Goal: Transaction & Acquisition: Purchase product/service

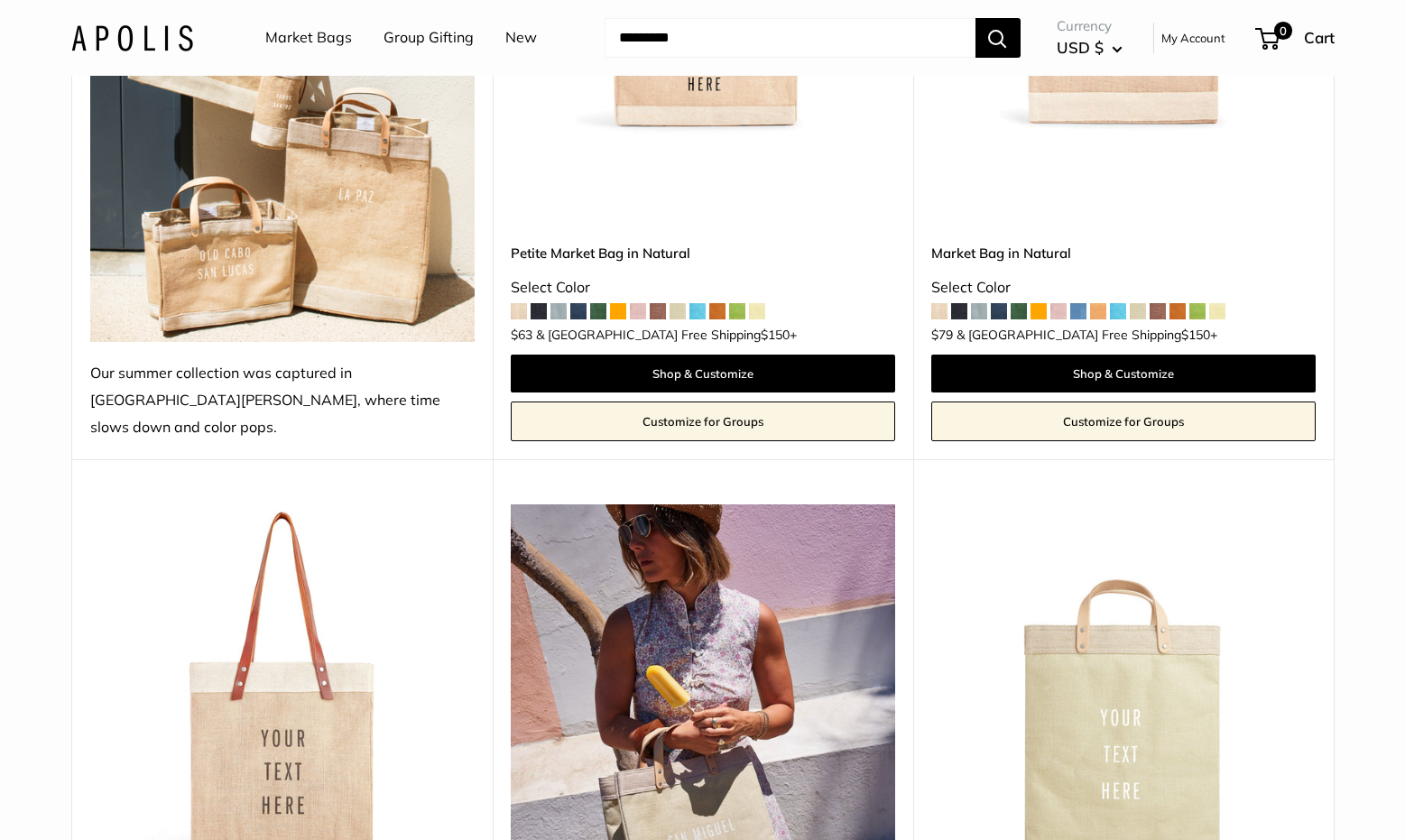
scroll to position [908, 0]
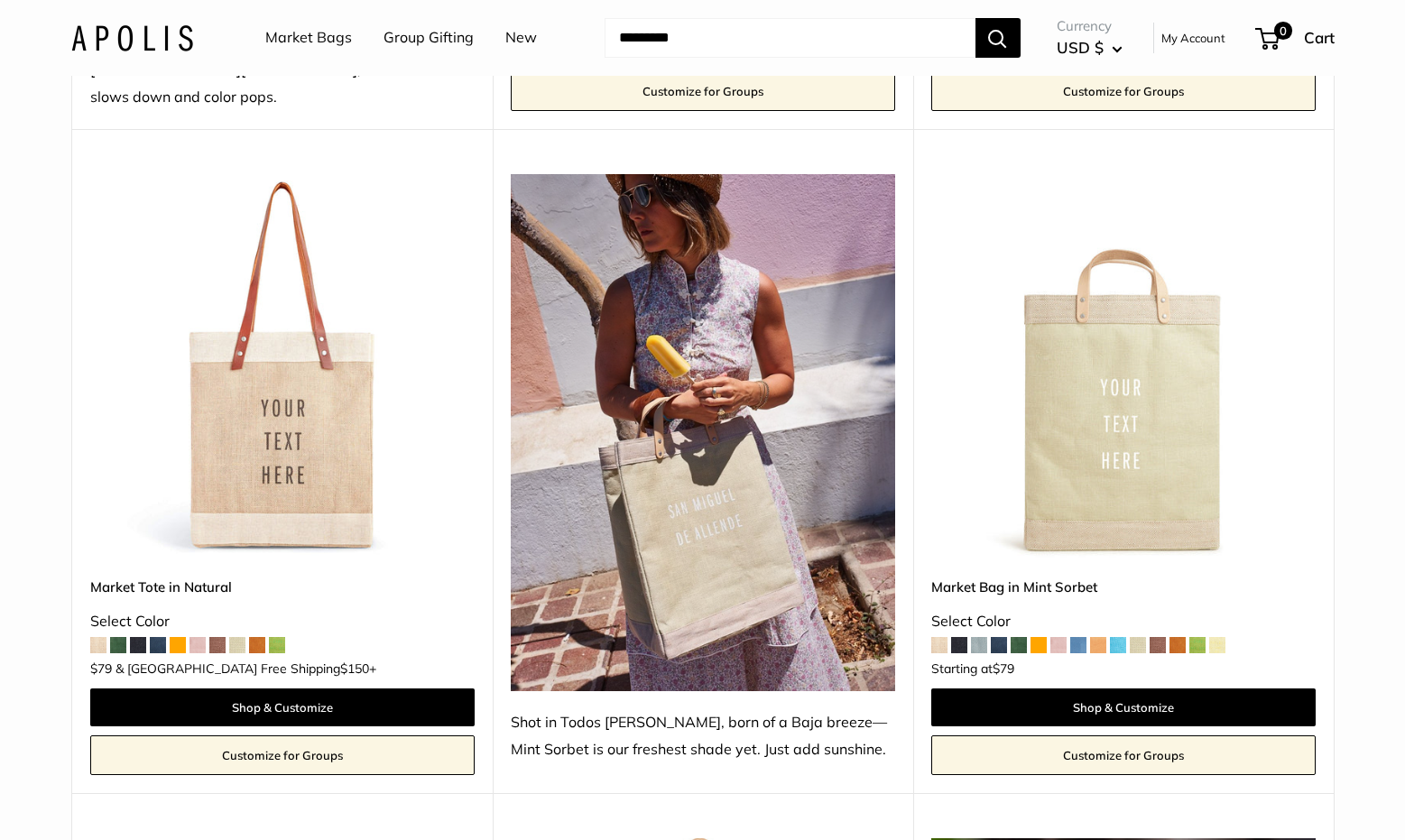
click at [0, 0] on img at bounding box center [0, 0] width 0 height 0
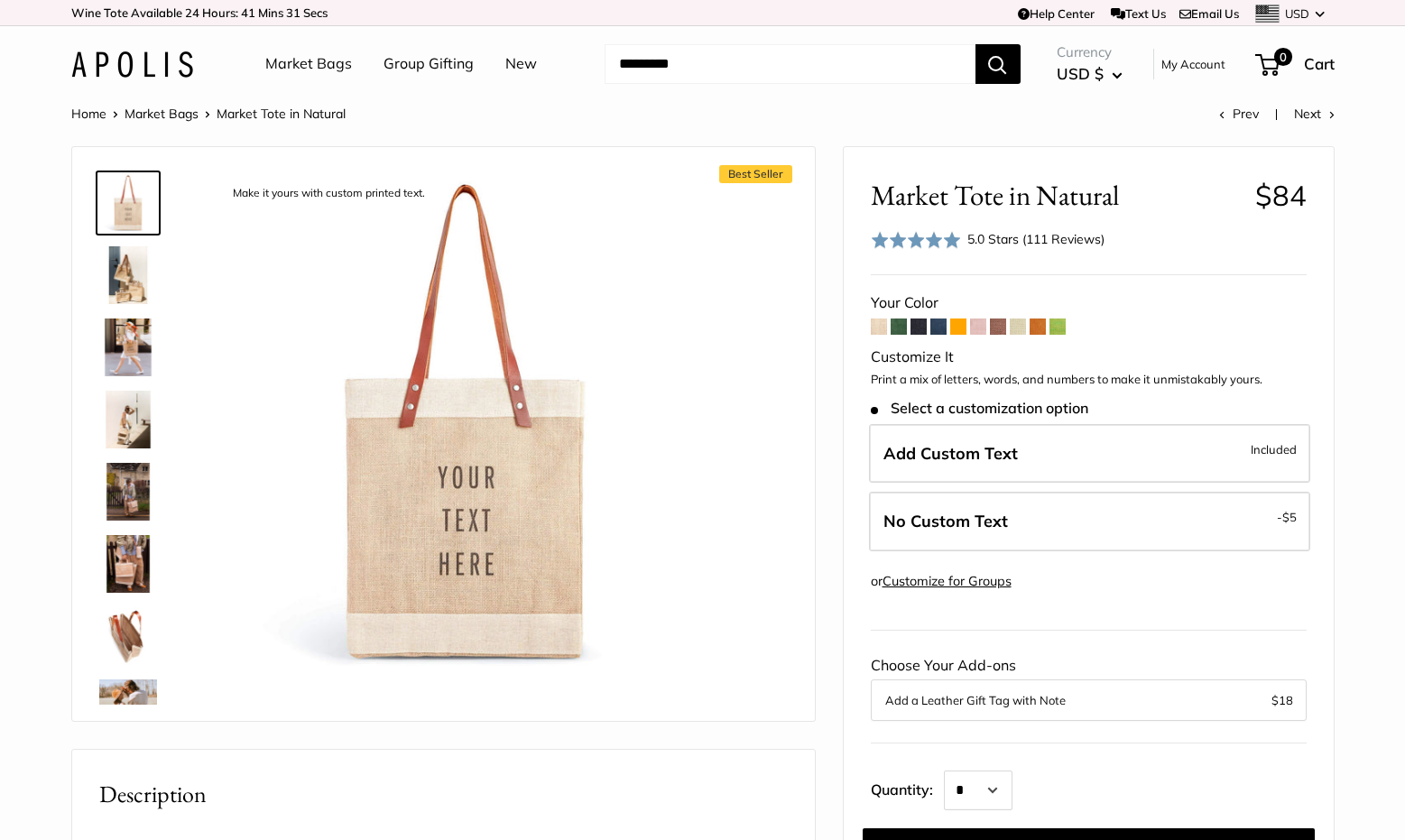
click at [999, 327] on span at bounding box center [998, 325] width 16 height 16
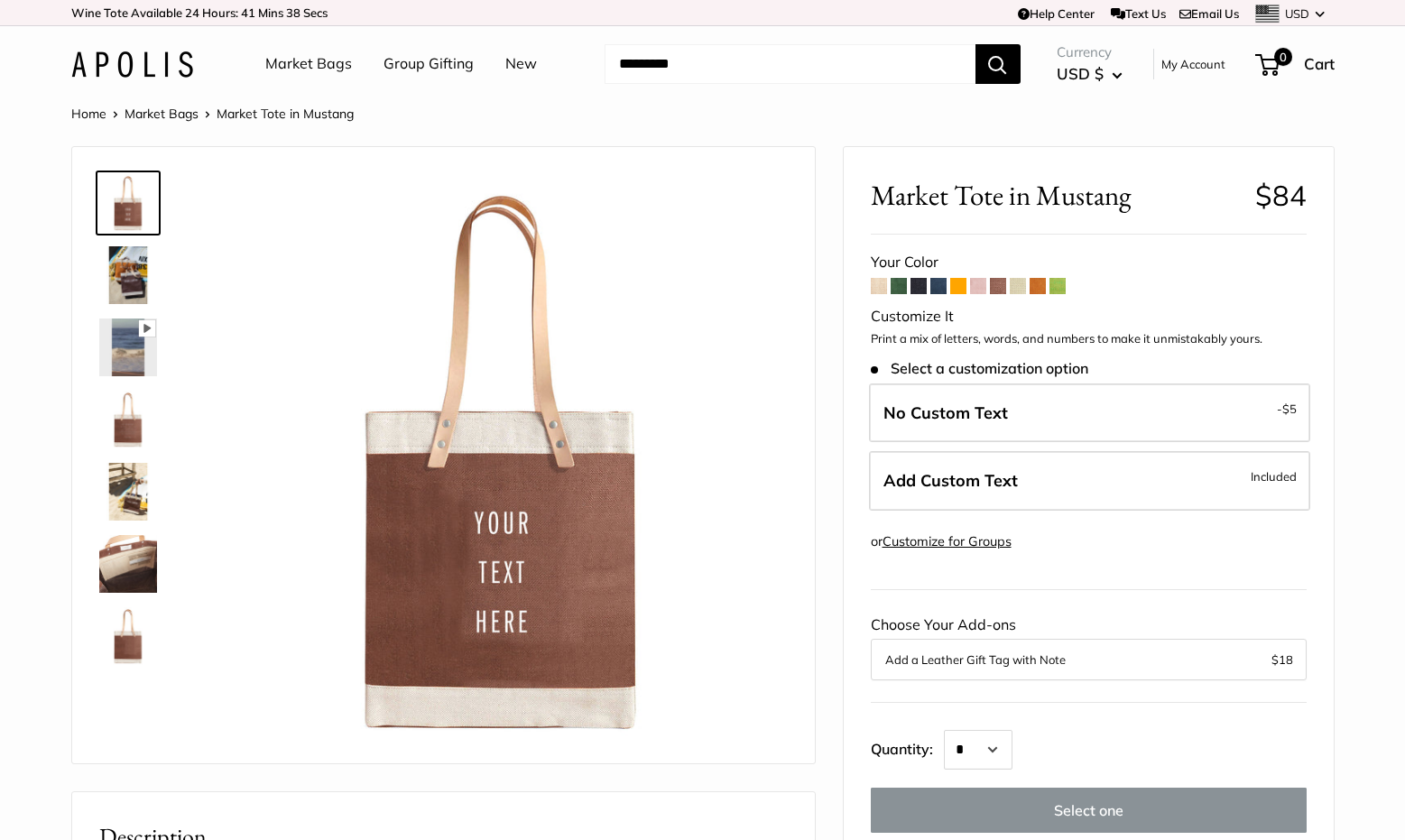
click at [1039, 285] on span at bounding box center [1037, 285] width 16 height 16
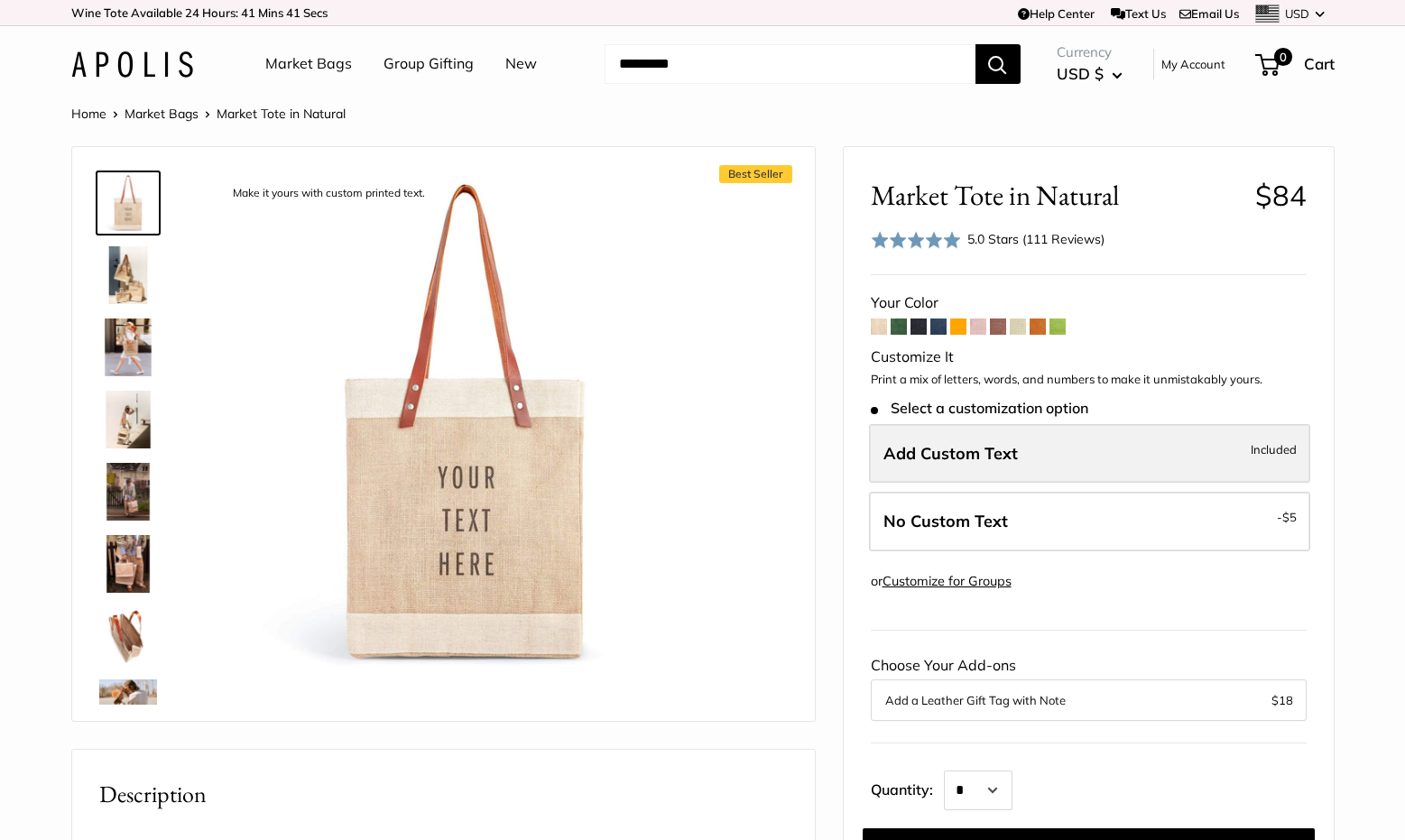
click at [1043, 427] on label "Add Custom Text Included" at bounding box center [1089, 453] width 441 height 59
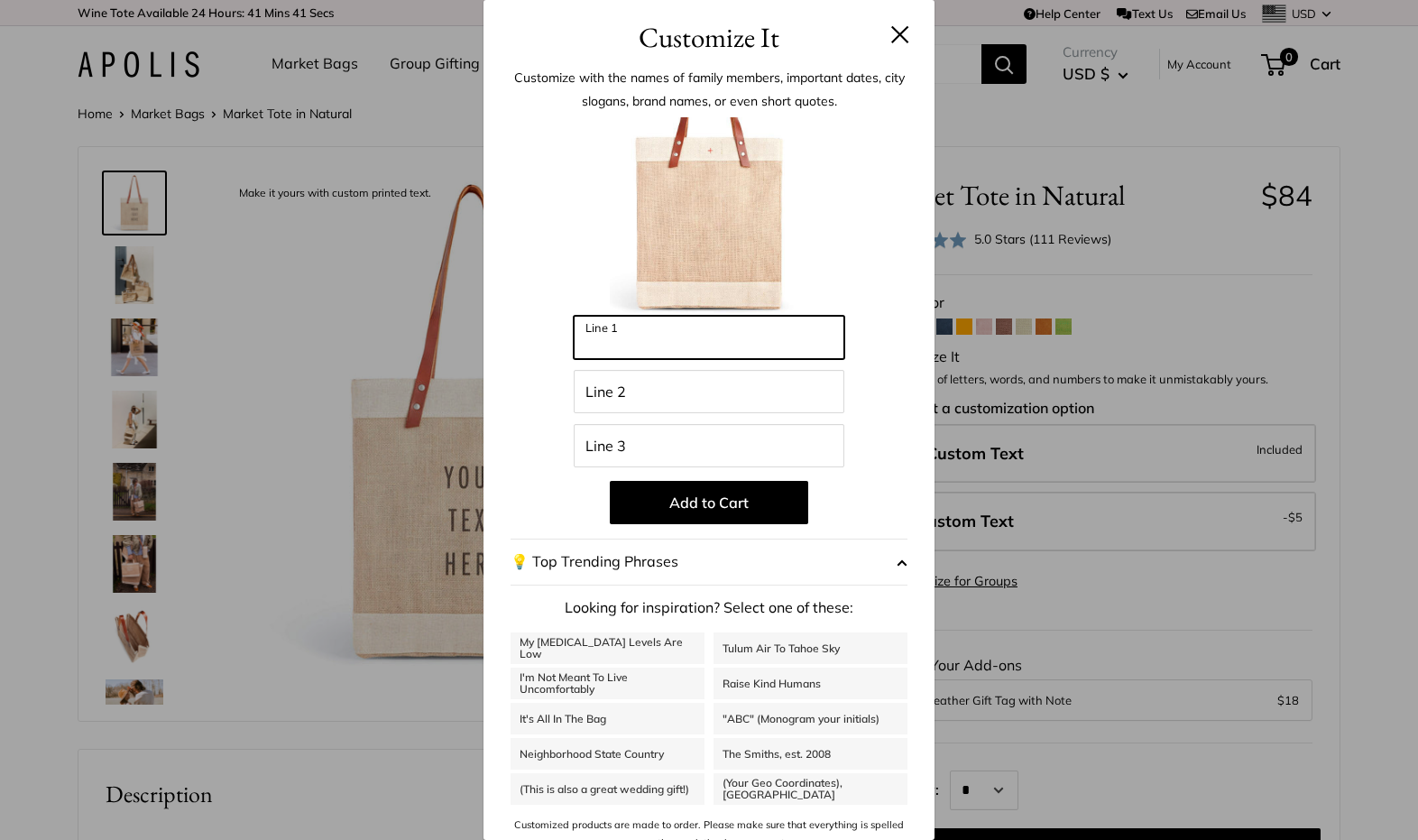
click at [691, 341] on input "Line 1" at bounding box center [709, 338] width 271 height 43
paste input "*******"
type input "*******"
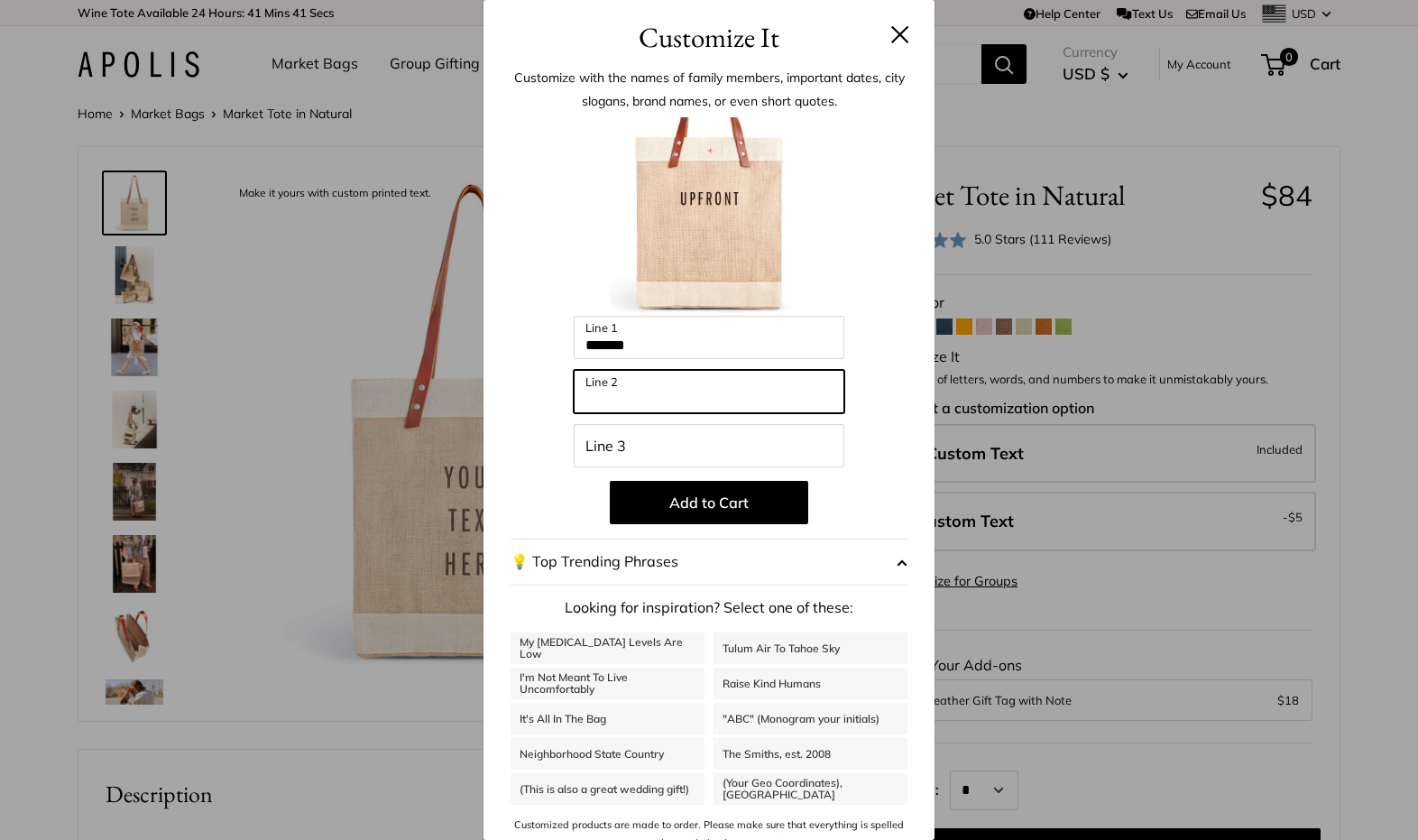
click at [635, 383] on input "Line 2" at bounding box center [709, 391] width 271 height 43
paste input "*********"
type input "*********"
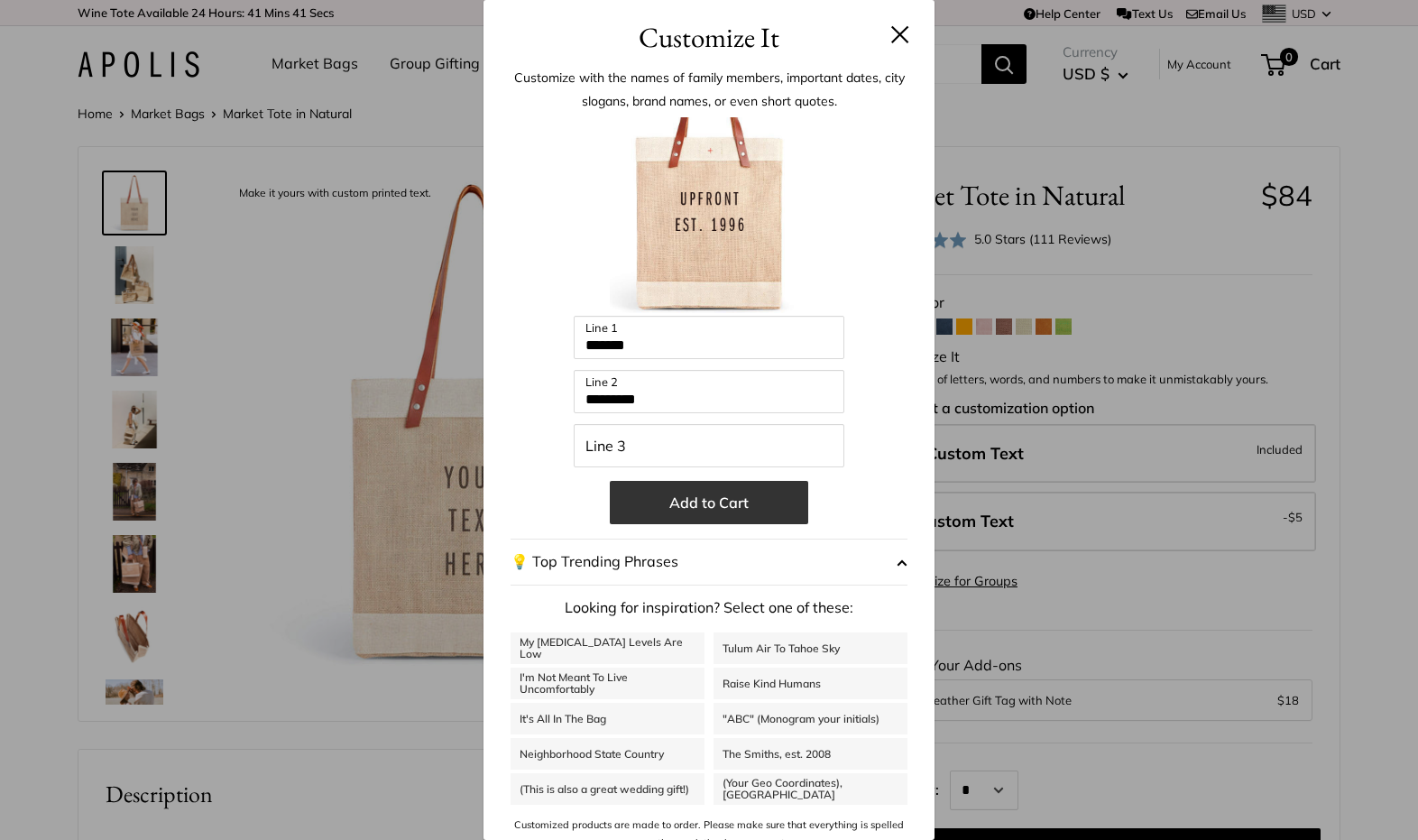
click at [689, 497] on button "Add to Cart" at bounding box center [709, 502] width 199 height 43
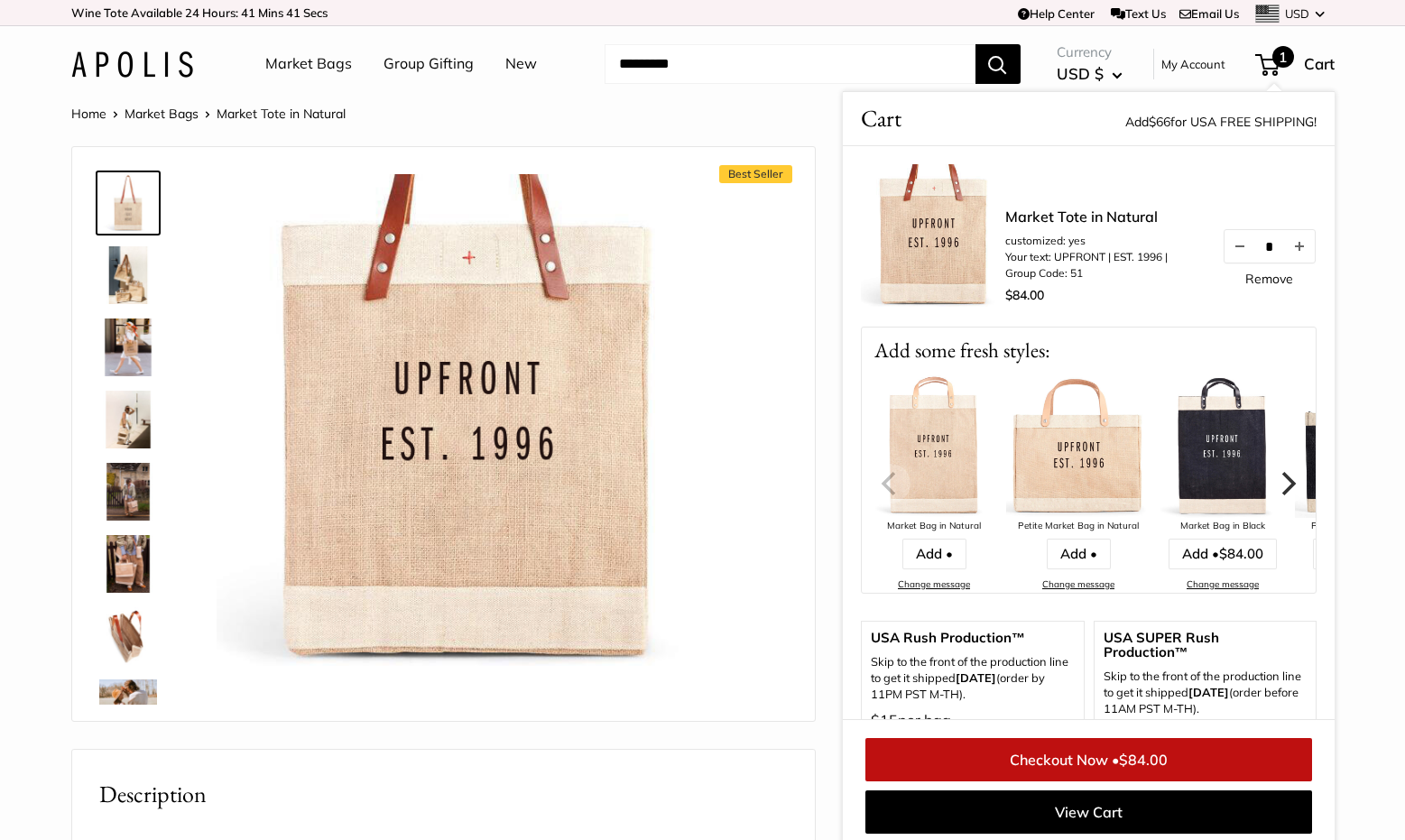
click at [147, 195] on img at bounding box center [127, 202] width 57 height 57
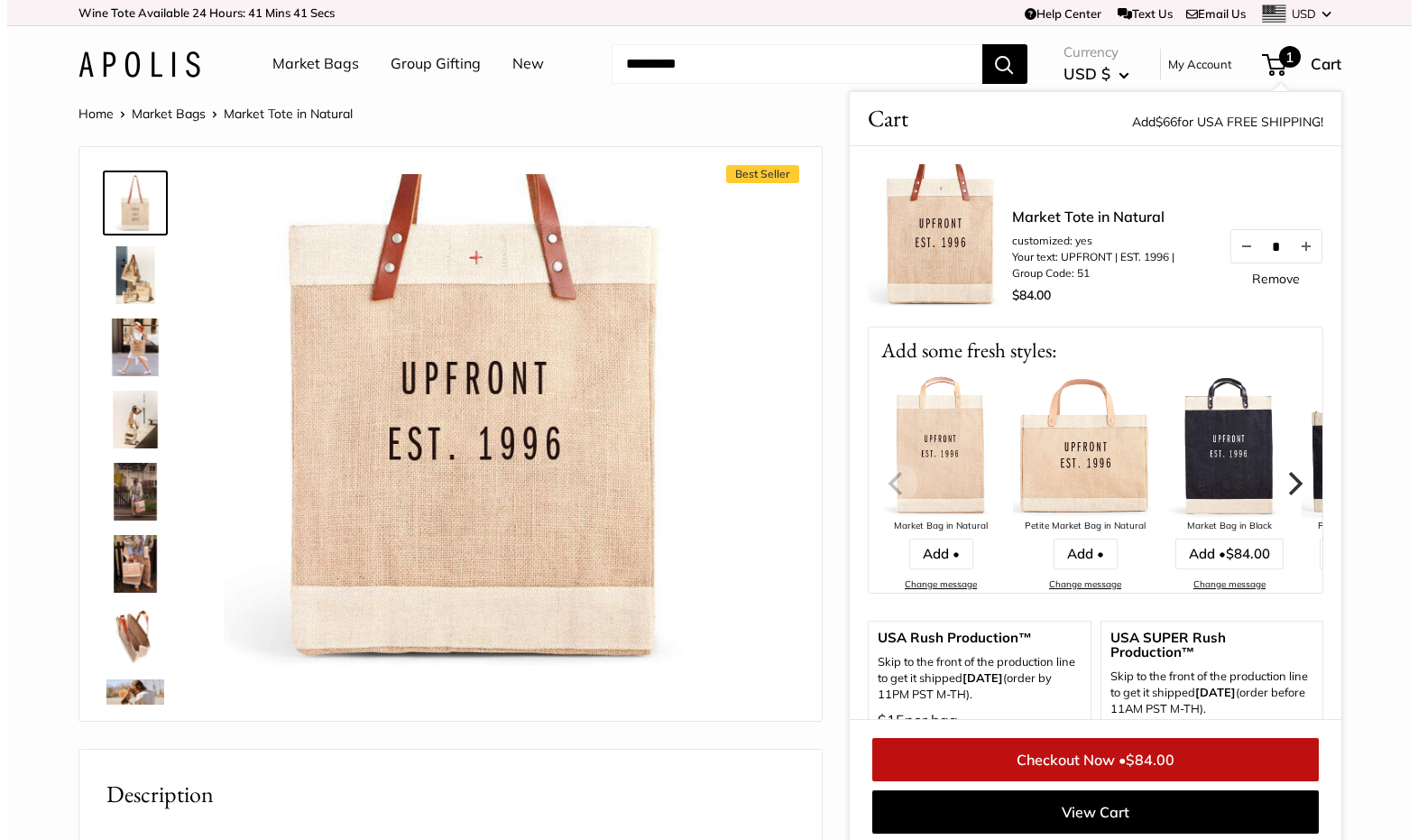
scroll to position [8, 0]
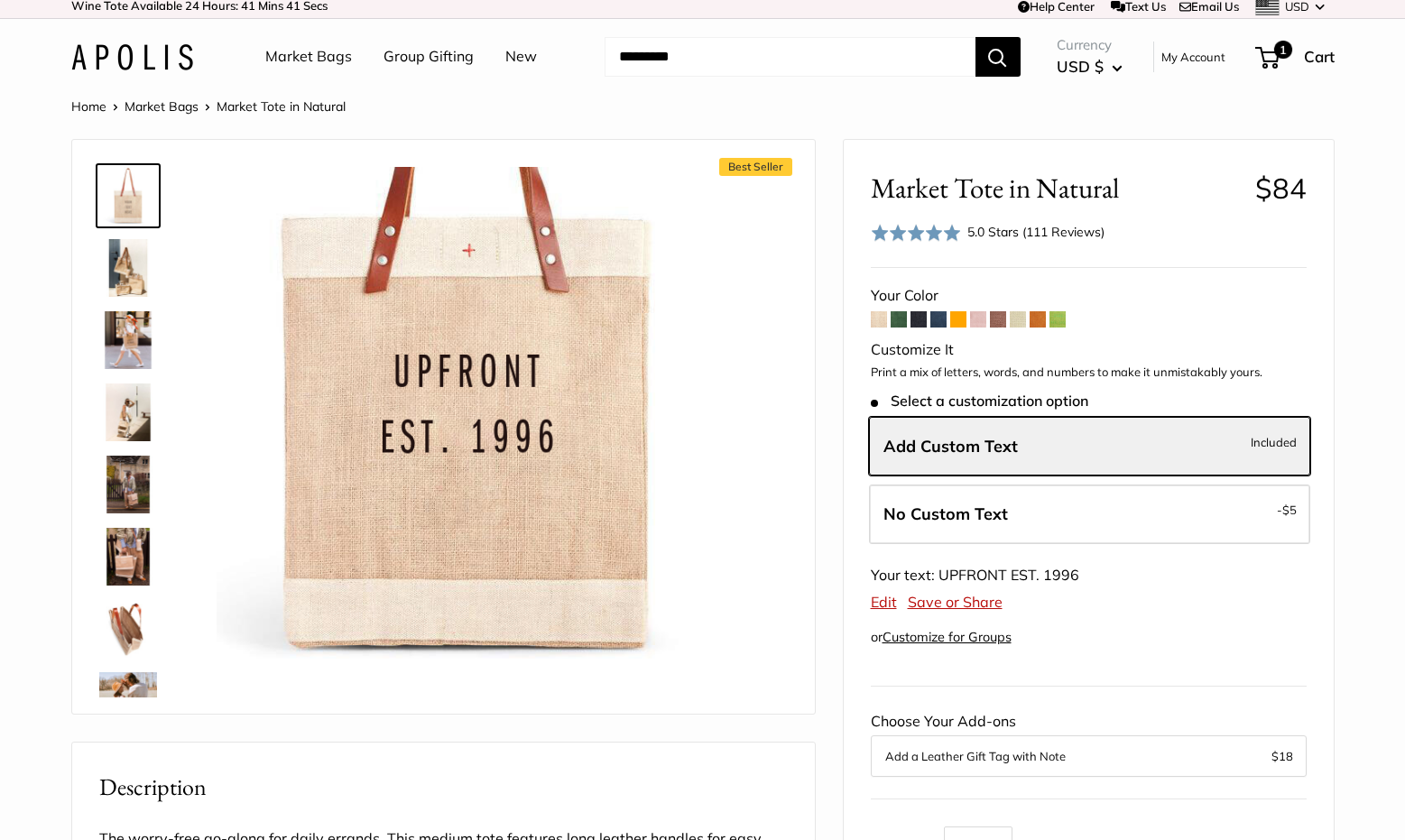
click at [578, 307] on img at bounding box center [465, 415] width 498 height 498
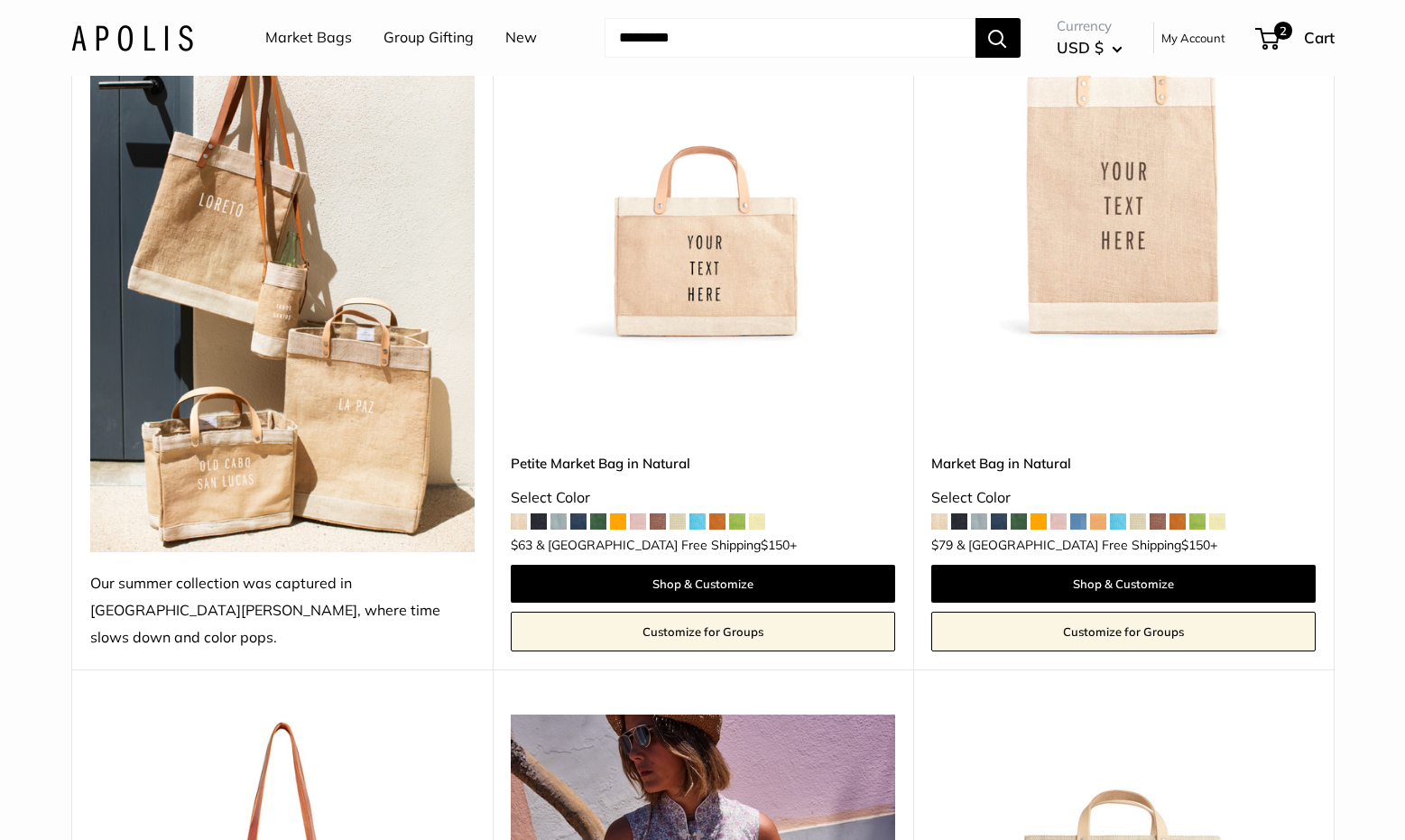
scroll to position [540, 0]
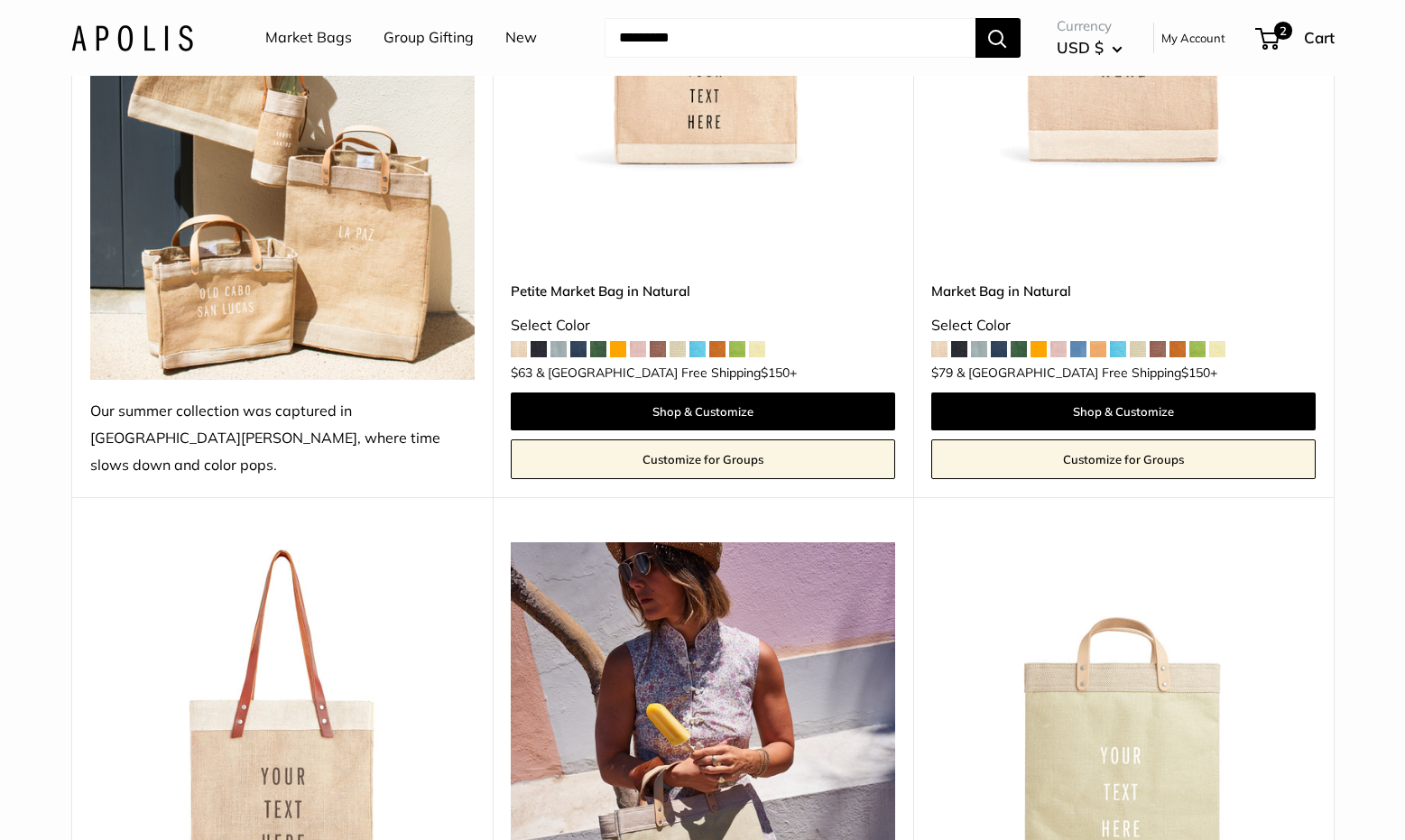
click at [0, 0] on img at bounding box center [0, 0] width 0 height 0
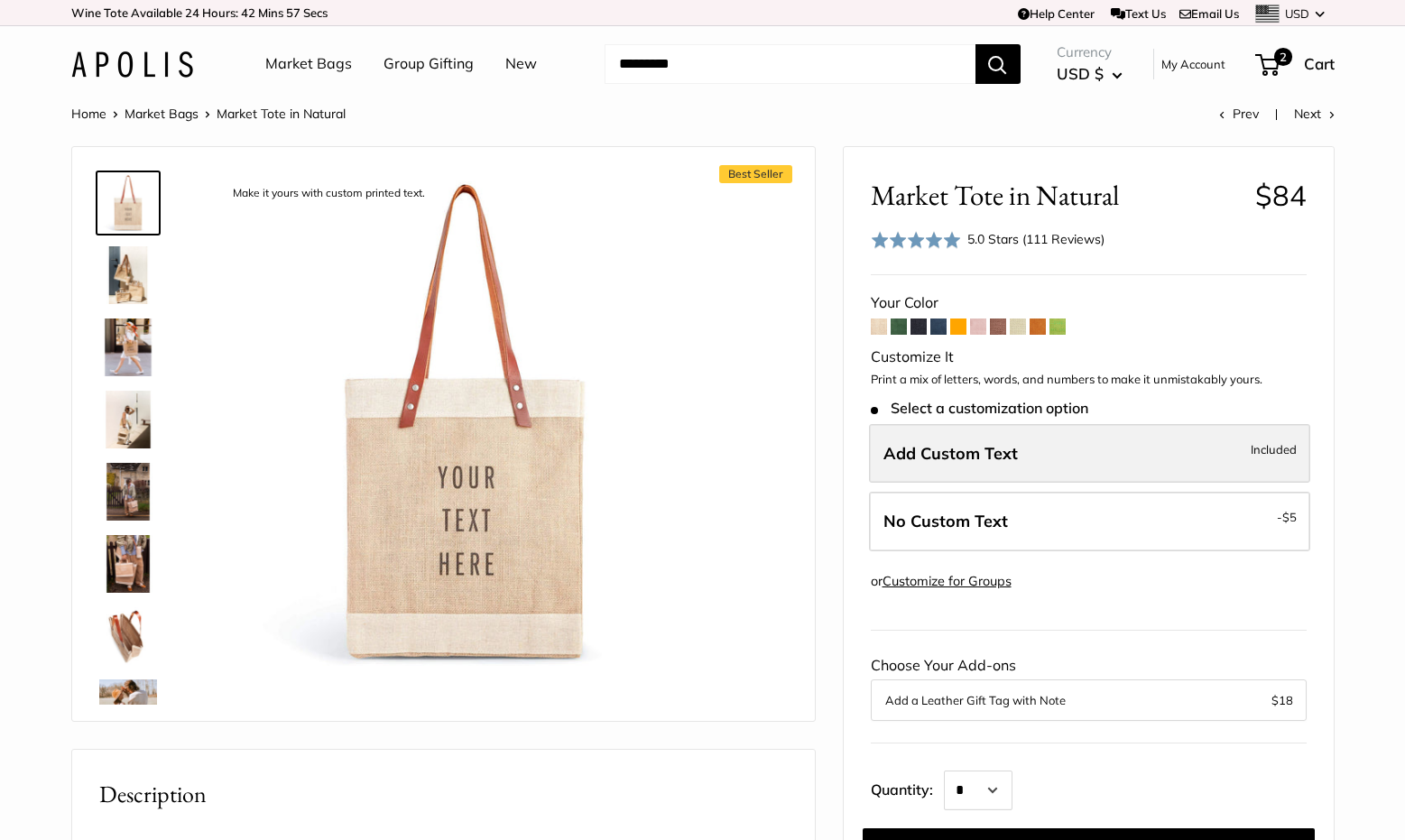
click at [1105, 462] on label "Add Custom Text Included" at bounding box center [1089, 453] width 441 height 59
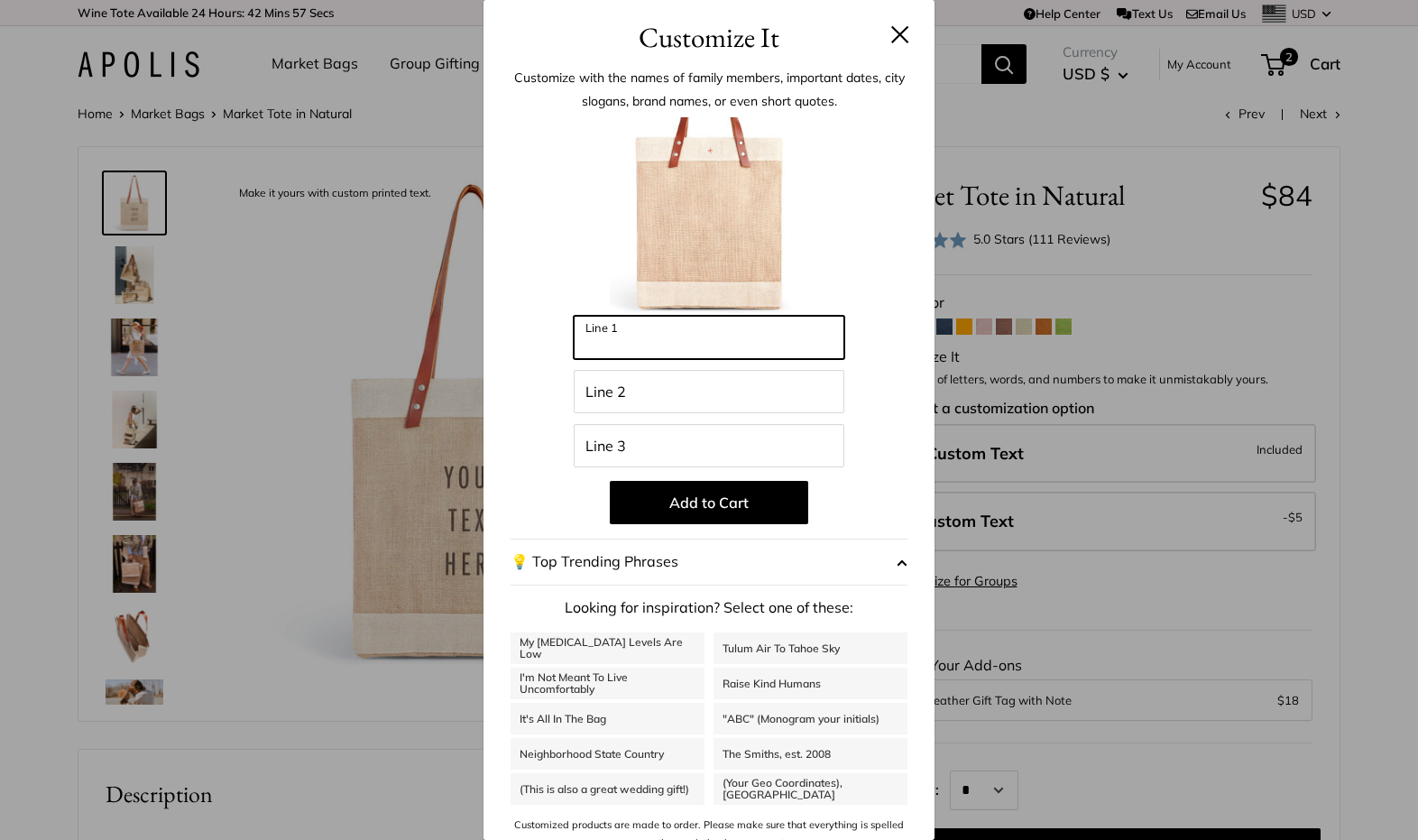
click at [690, 336] on input "Line 1" at bounding box center [709, 338] width 271 height 43
type input "*******"
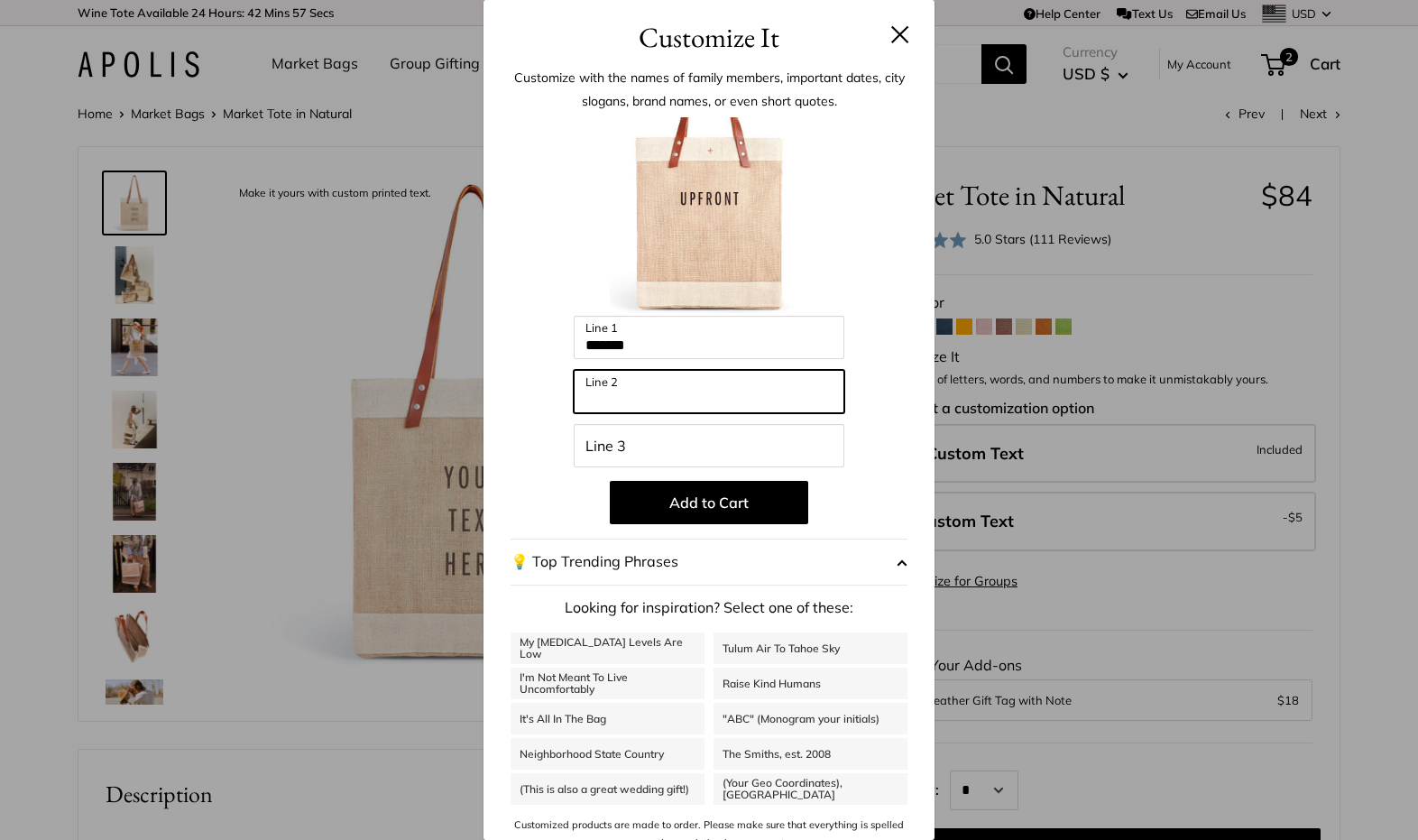
click at [661, 396] on input "Line 2" at bounding box center [709, 391] width 271 height 43
type input "*********"
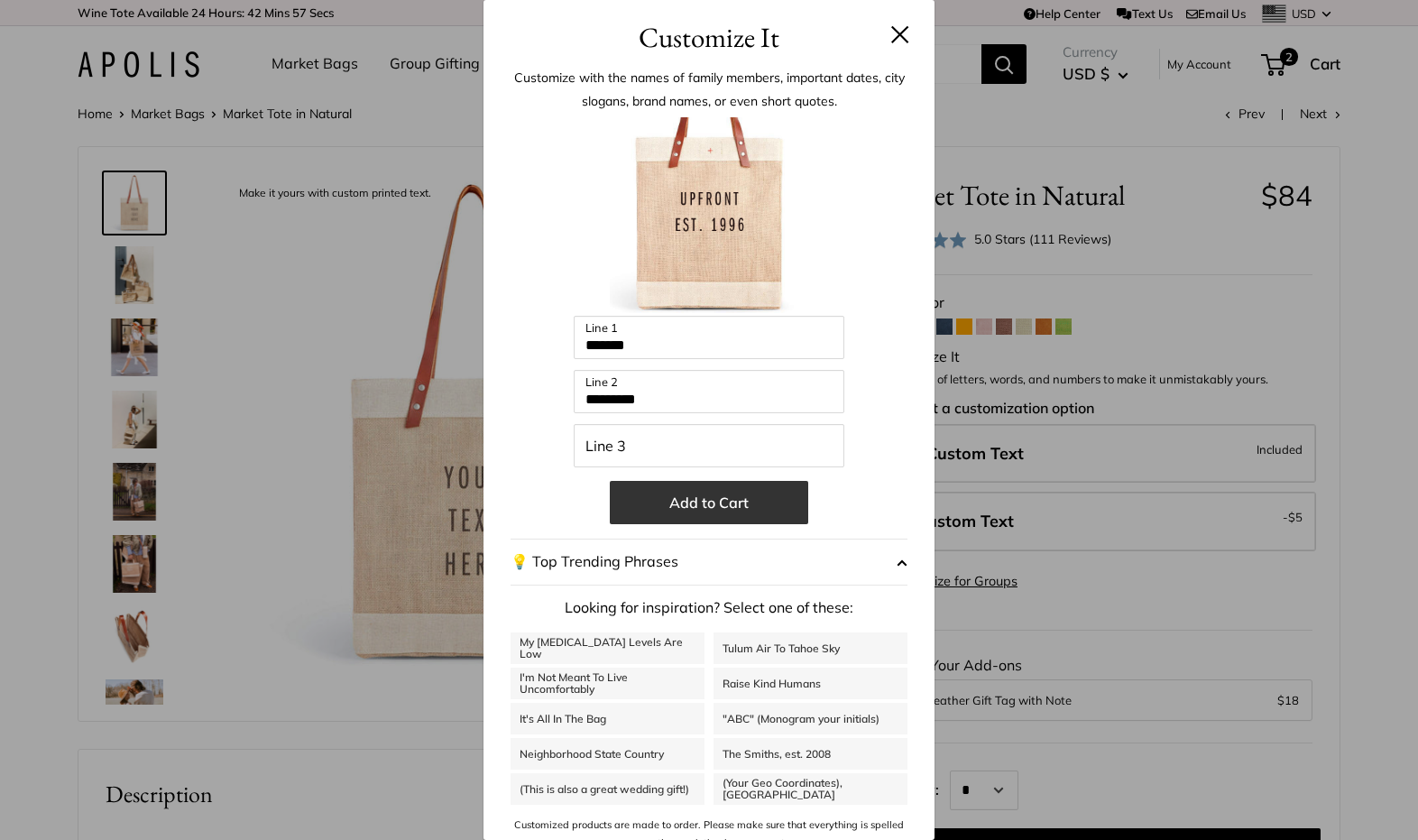
click at [718, 511] on button "Add to Cart" at bounding box center [709, 502] width 199 height 43
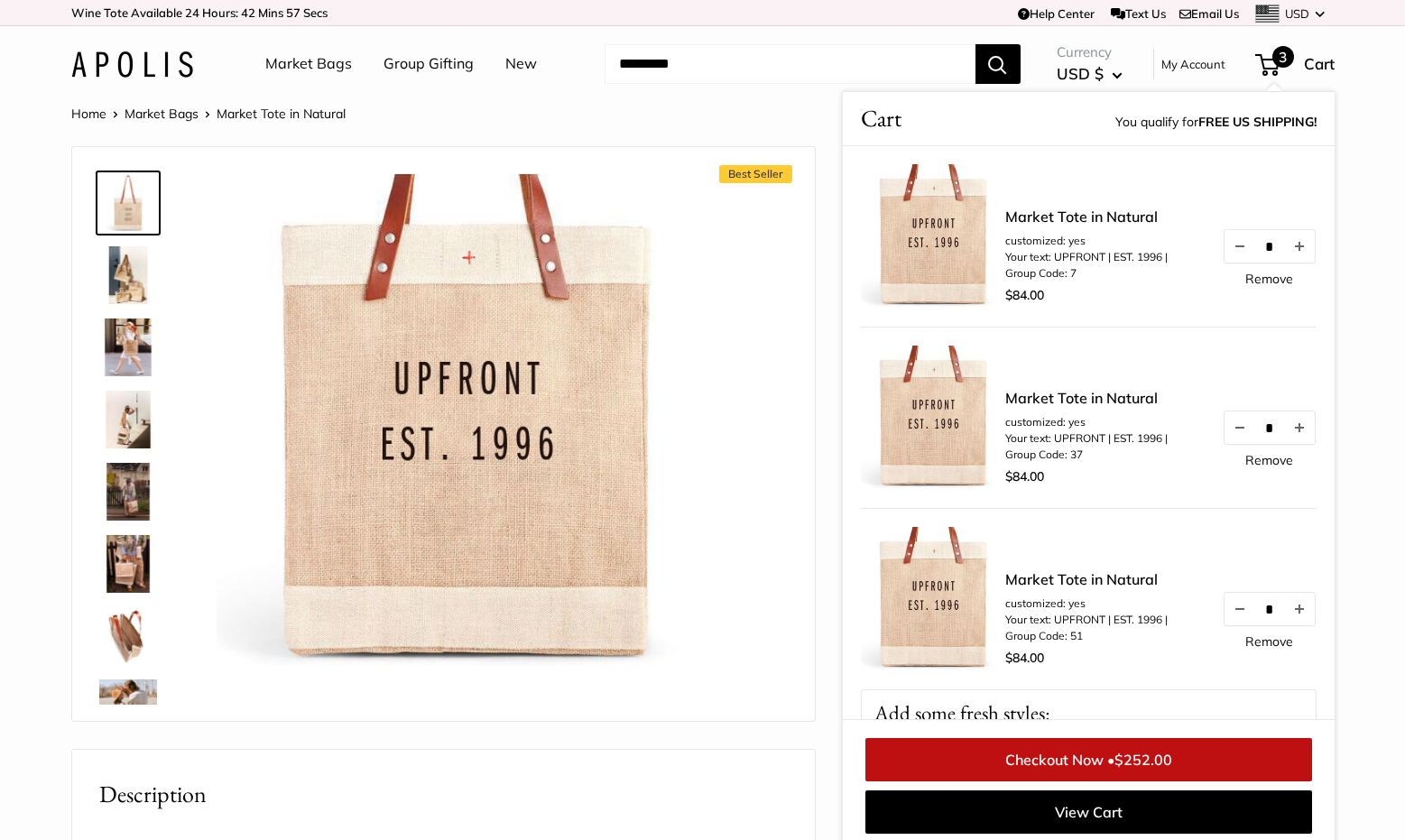
scroll to position [8, 0]
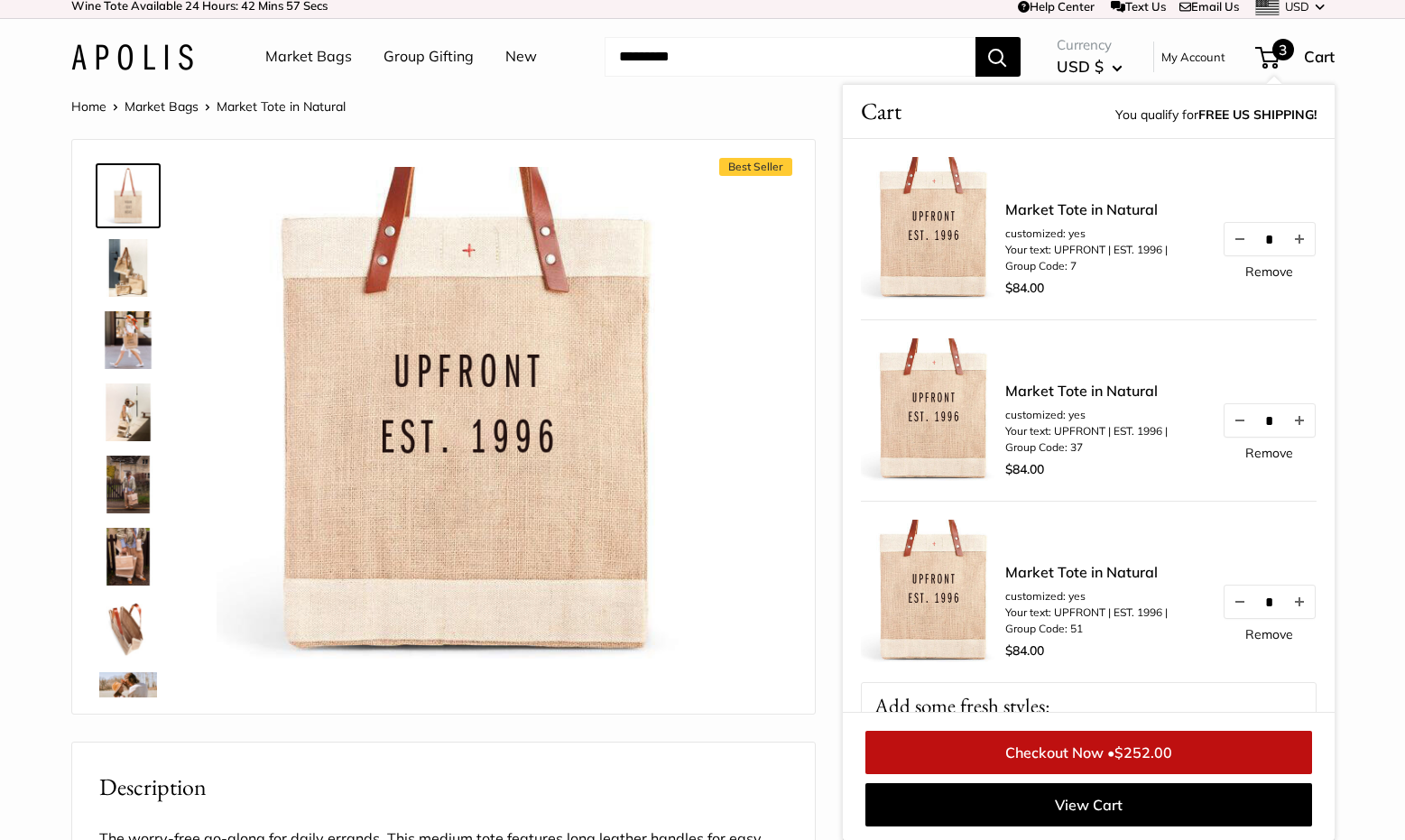
click at [105, 257] on img at bounding box center [127, 267] width 57 height 57
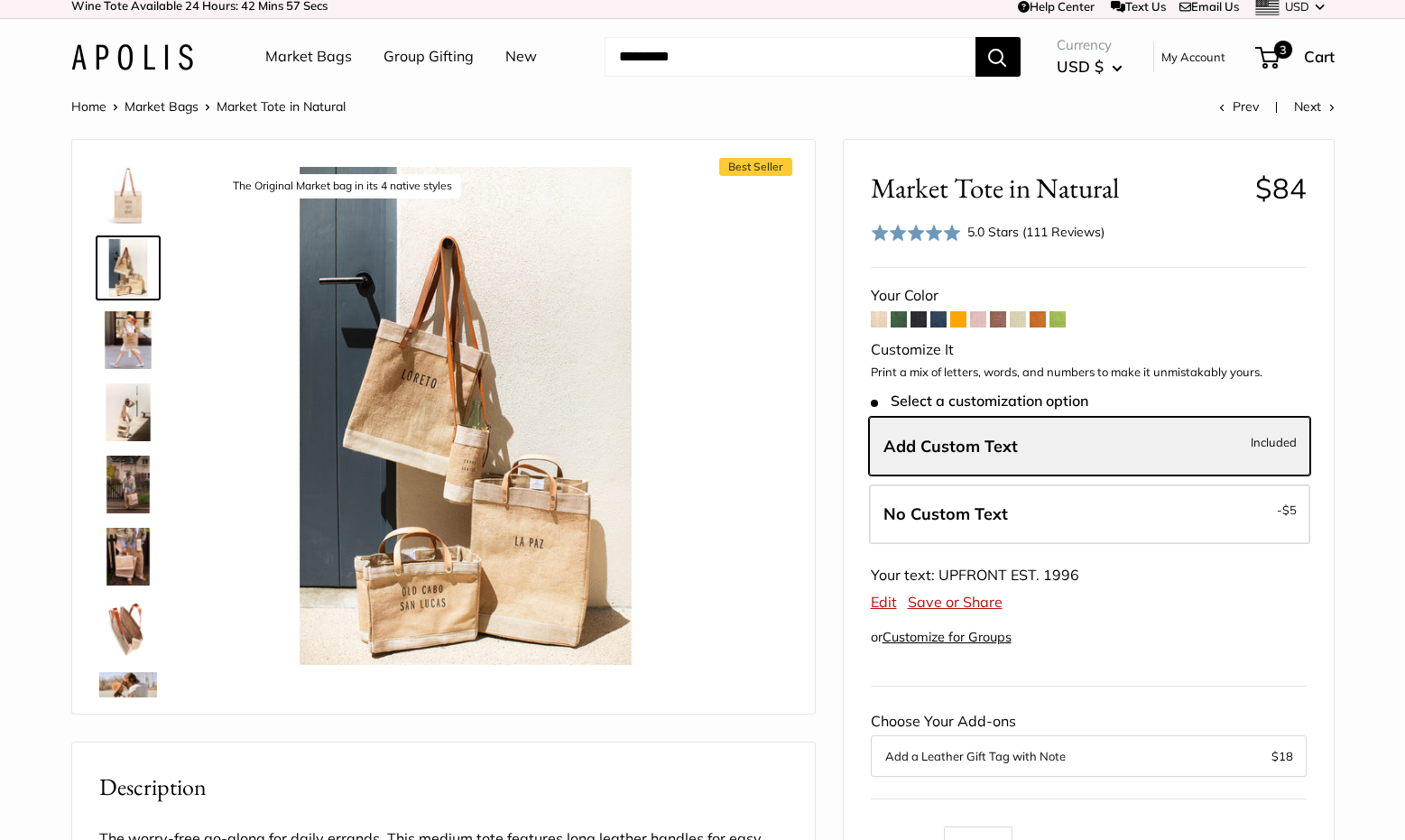
click at [115, 350] on img at bounding box center [127, 340] width 57 height 57
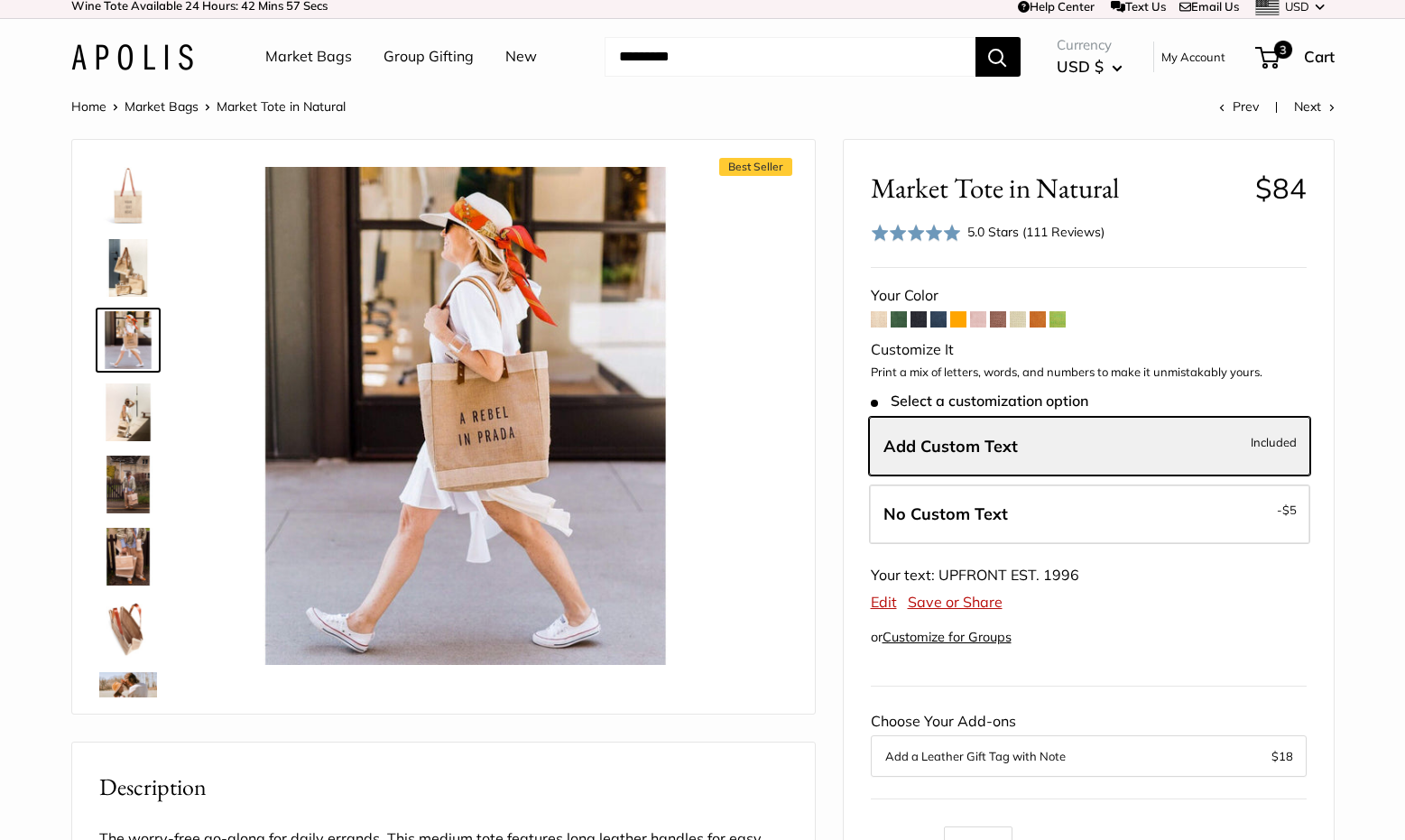
click at [134, 572] on img at bounding box center [127, 556] width 57 height 57
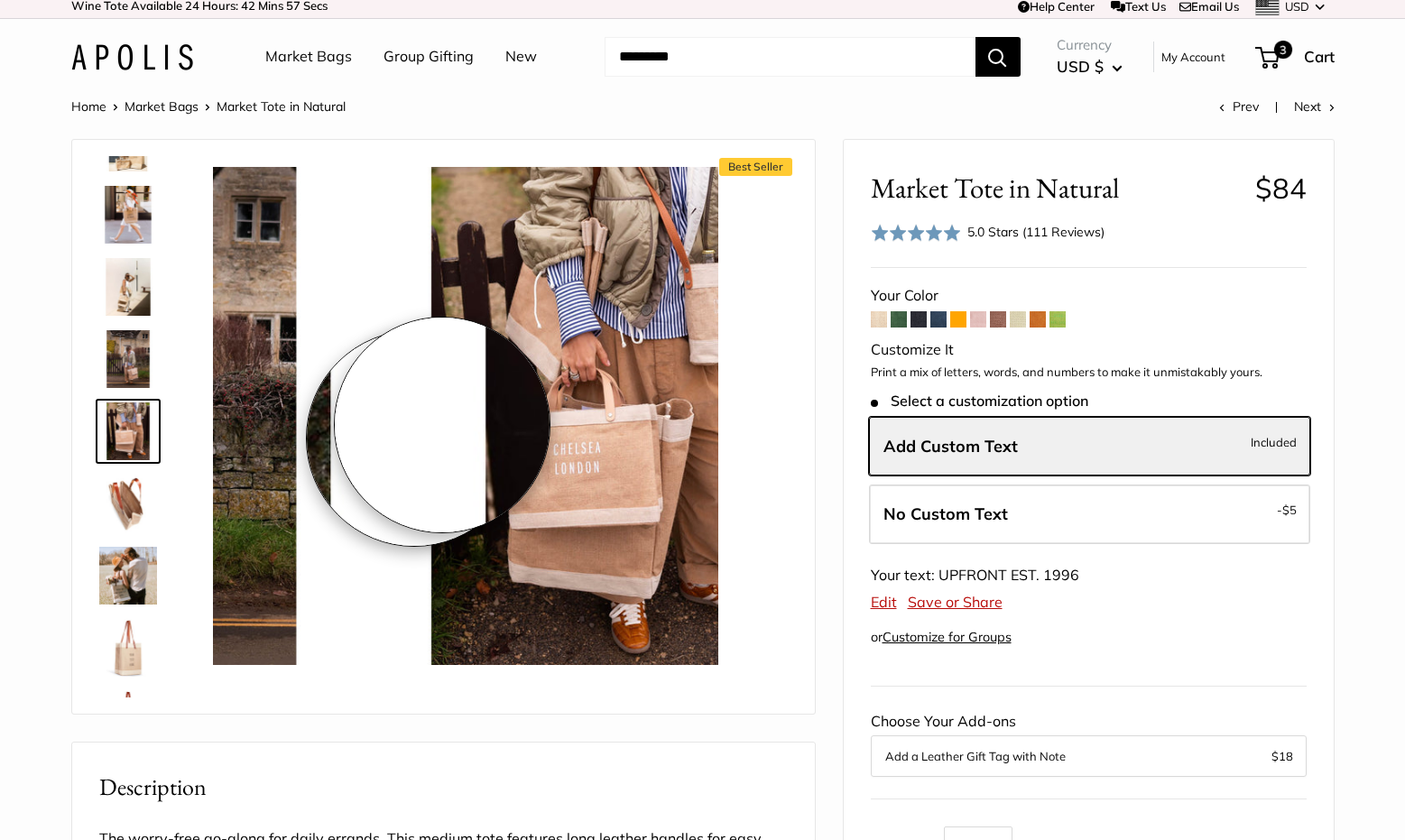
scroll to position [128, 0]
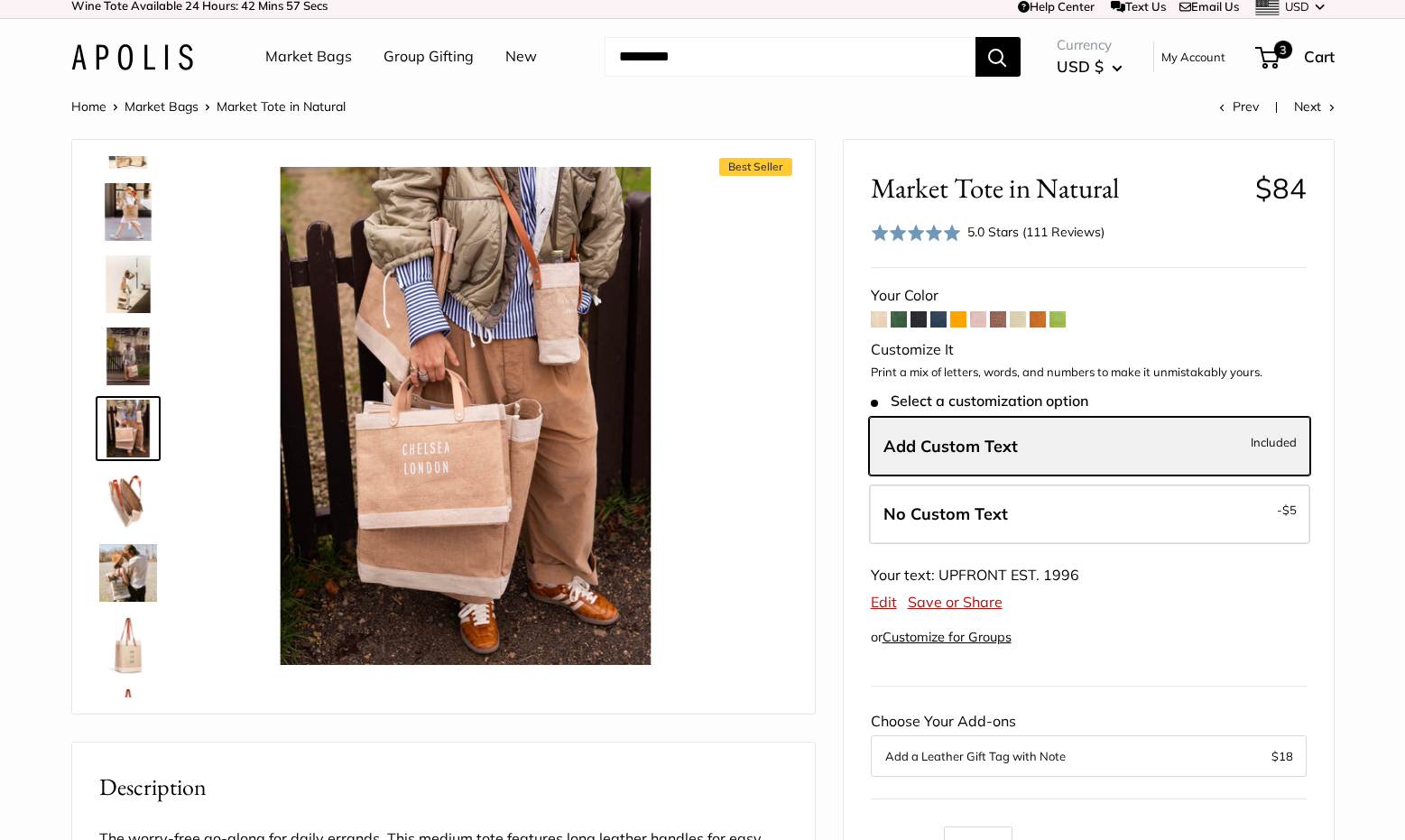
click at [139, 643] on img at bounding box center [127, 644] width 57 height 57
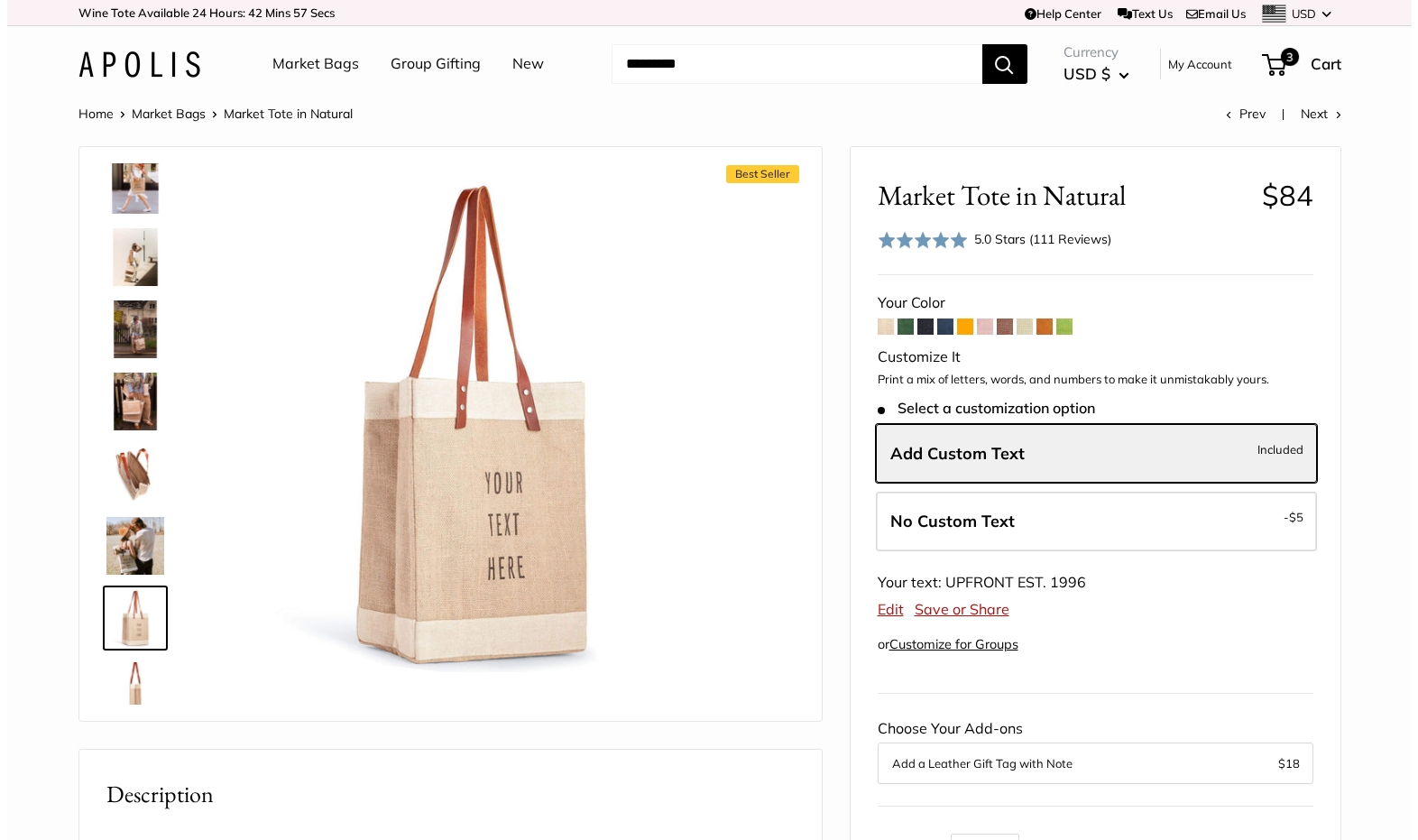
scroll to position [0, 0]
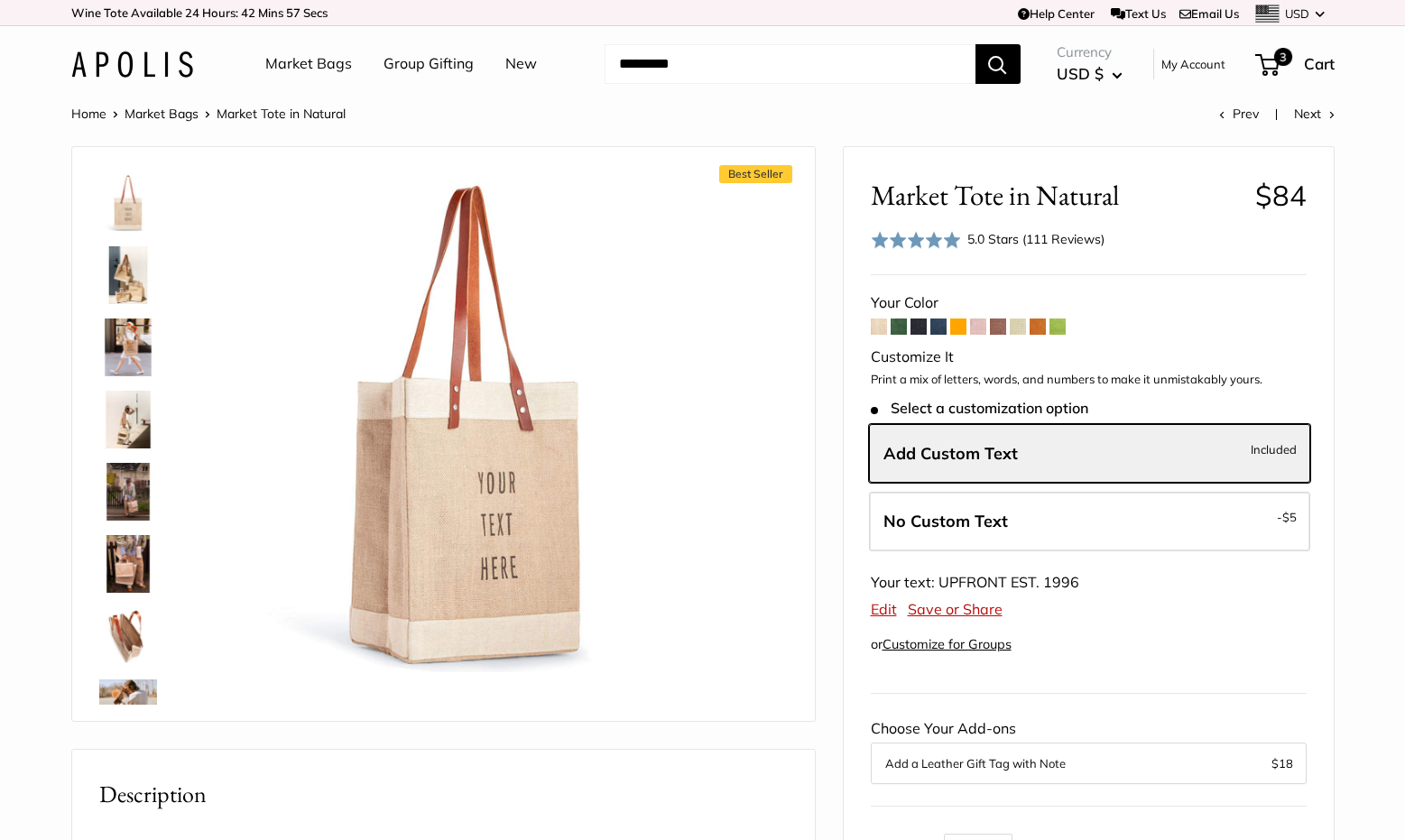
click at [133, 176] on img at bounding box center [127, 202] width 57 height 57
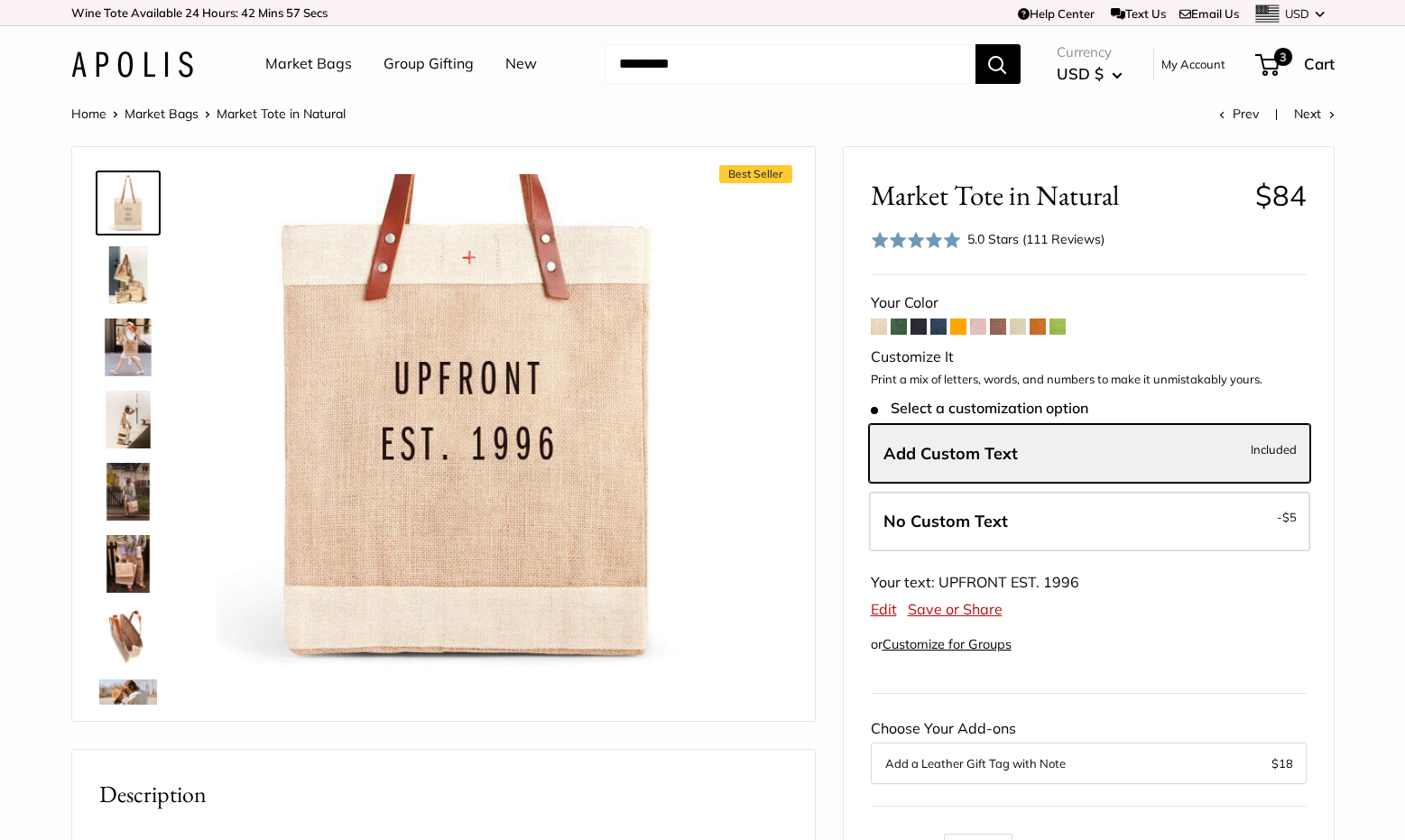
click at [552, 401] on img at bounding box center [465, 422] width 498 height 498
